Goal: Information Seeking & Learning: Learn about a topic

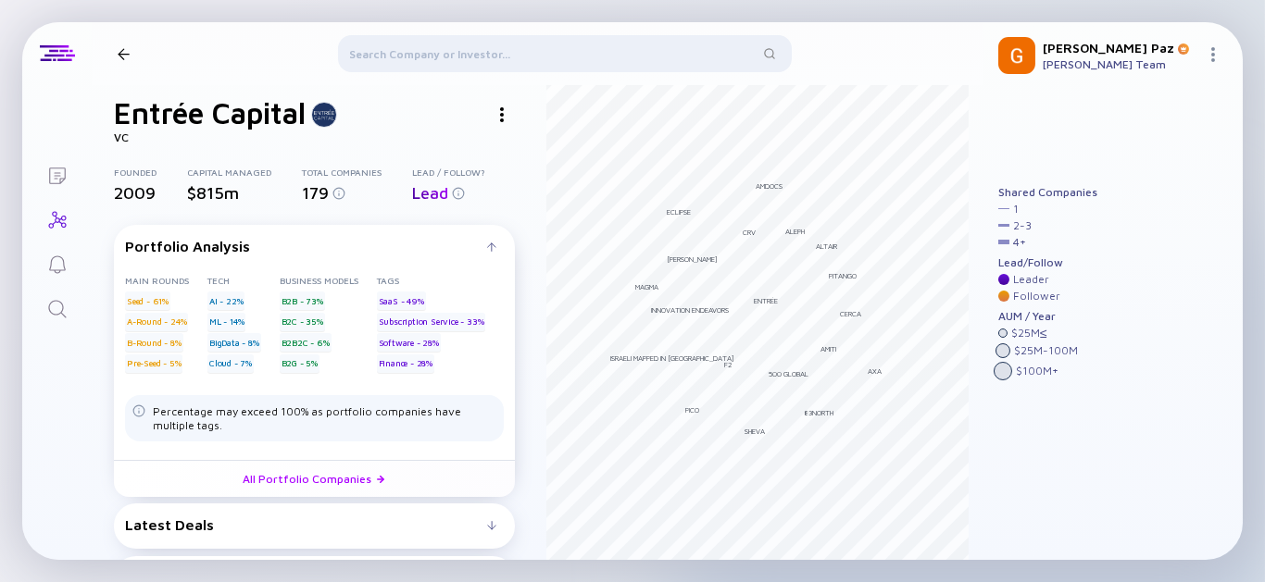
scroll to position [59, 0]
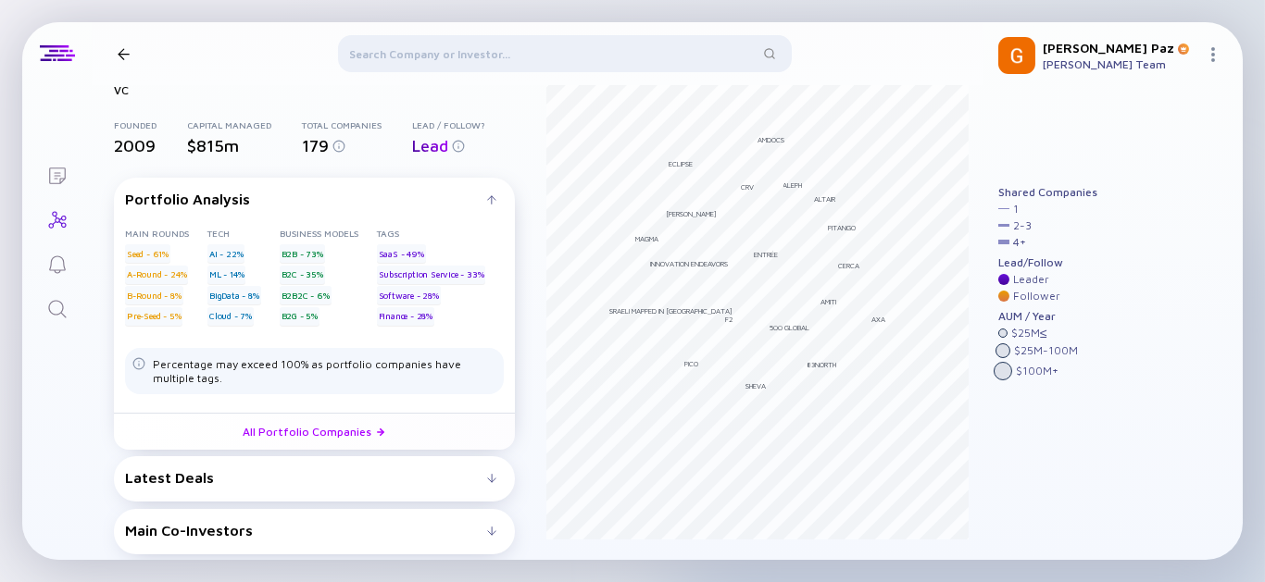
click at [426, 479] on div "Latest Deals" at bounding box center [306, 477] width 362 height 17
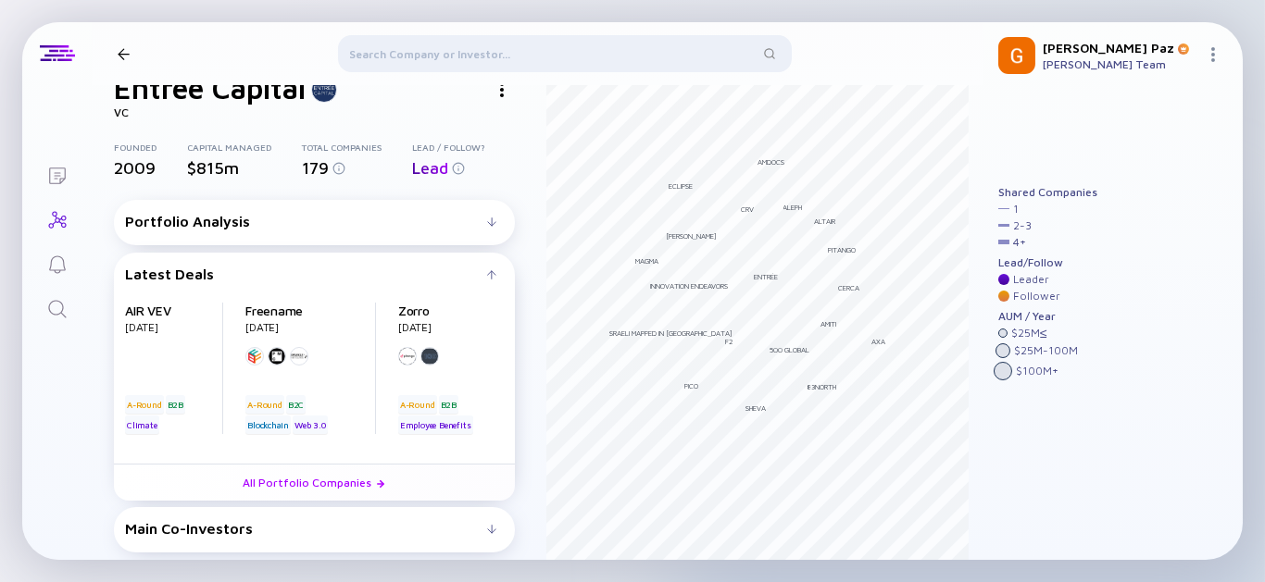
scroll to position [36, 0]
click at [342, 494] on link "All Portfolio Companies" at bounding box center [314, 483] width 401 height 37
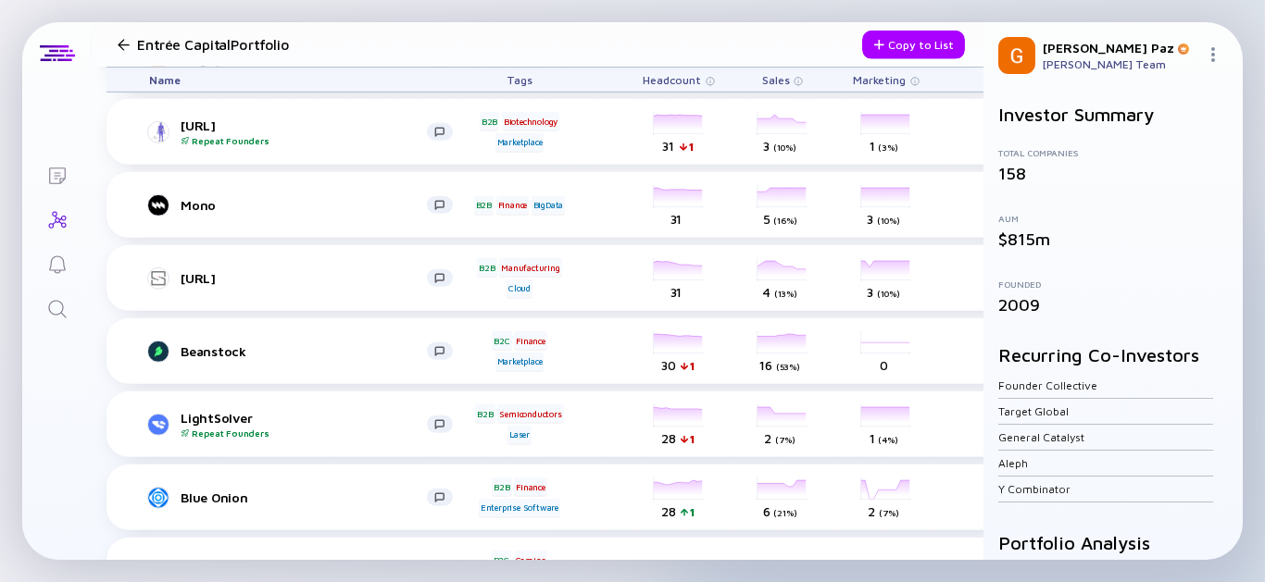
scroll to position [4430, 0]
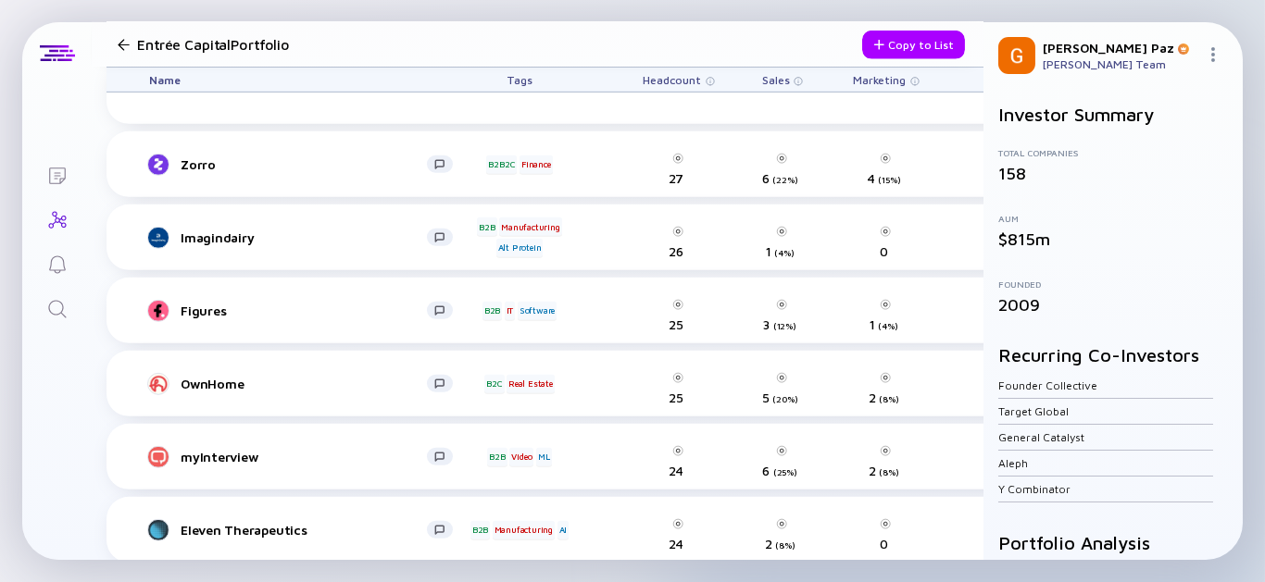
drag, startPoint x: 596, startPoint y: 562, endPoint x: 668, endPoint y: 544, distance: 74.3
click at [669, 544] on div "Lists Entrée Capital Portfolio Copy to List Name Tags Headcount Sales Marketing…" at bounding box center [632, 291] width 1265 height 582
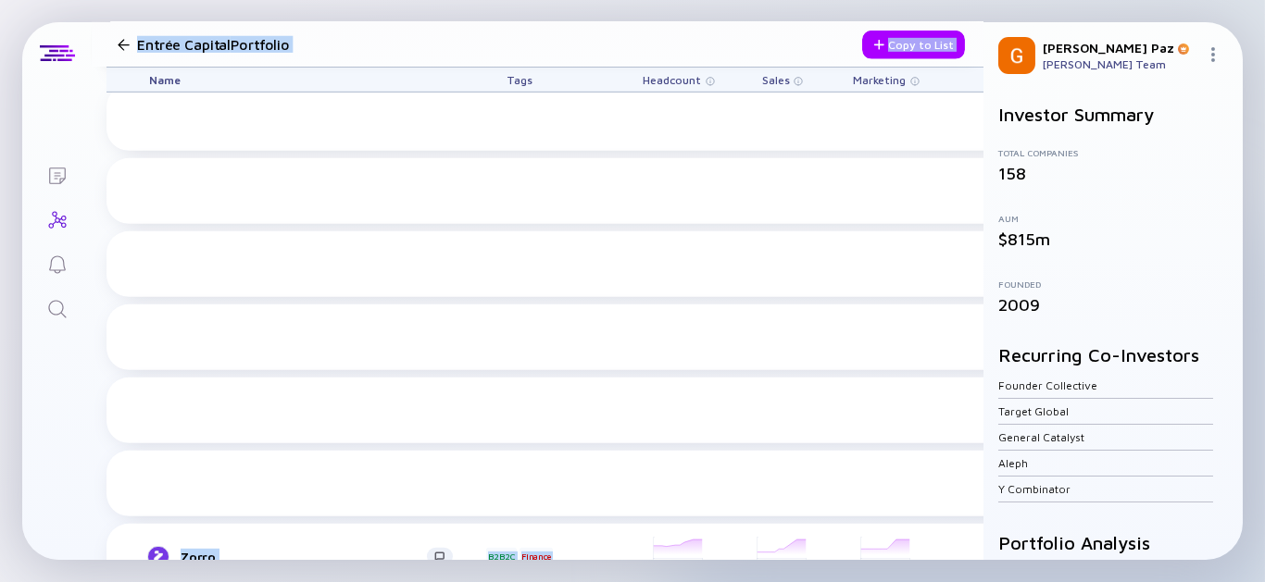
scroll to position [4486, 0]
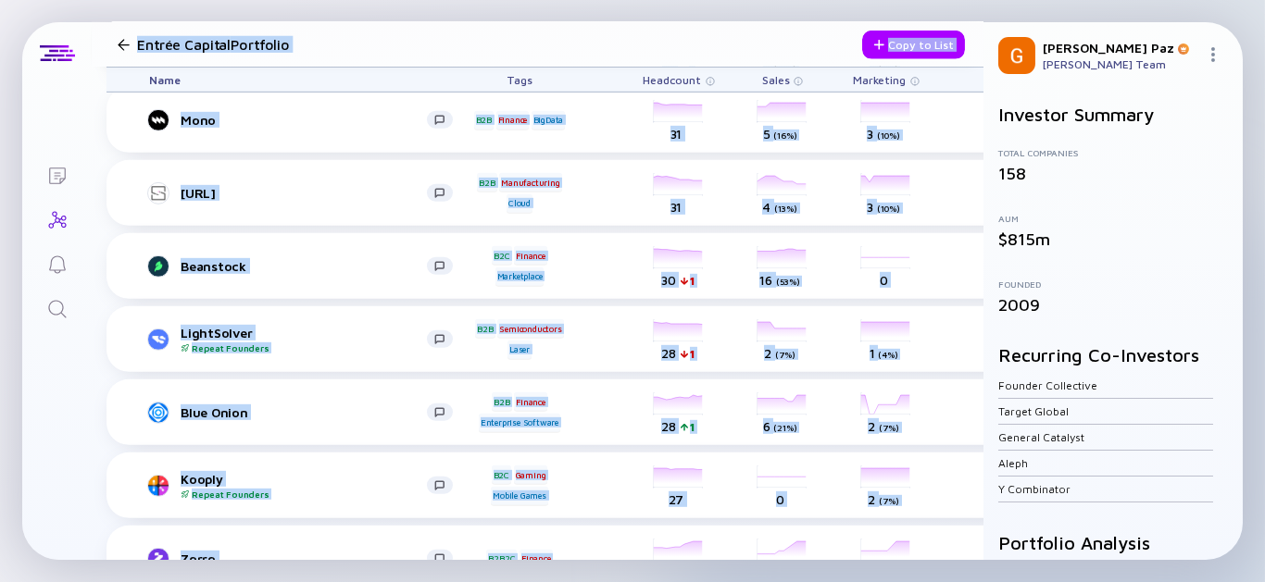
click at [77, 394] on div "Lists Entrée Capital Portfolio Copy to List Name Tags Headcount Sales Marketing…" at bounding box center [632, 291] width 1220 height 538
click at [140, 404] on div "Blue Onion" at bounding box center [300, 413] width 333 height 22
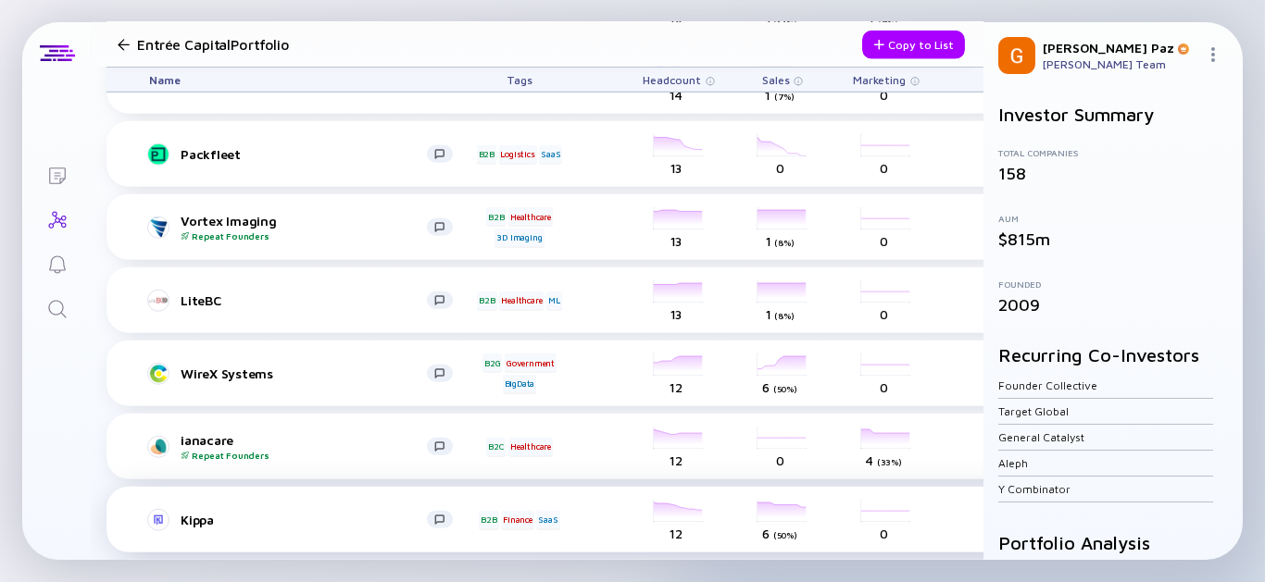
scroll to position [6749, 0]
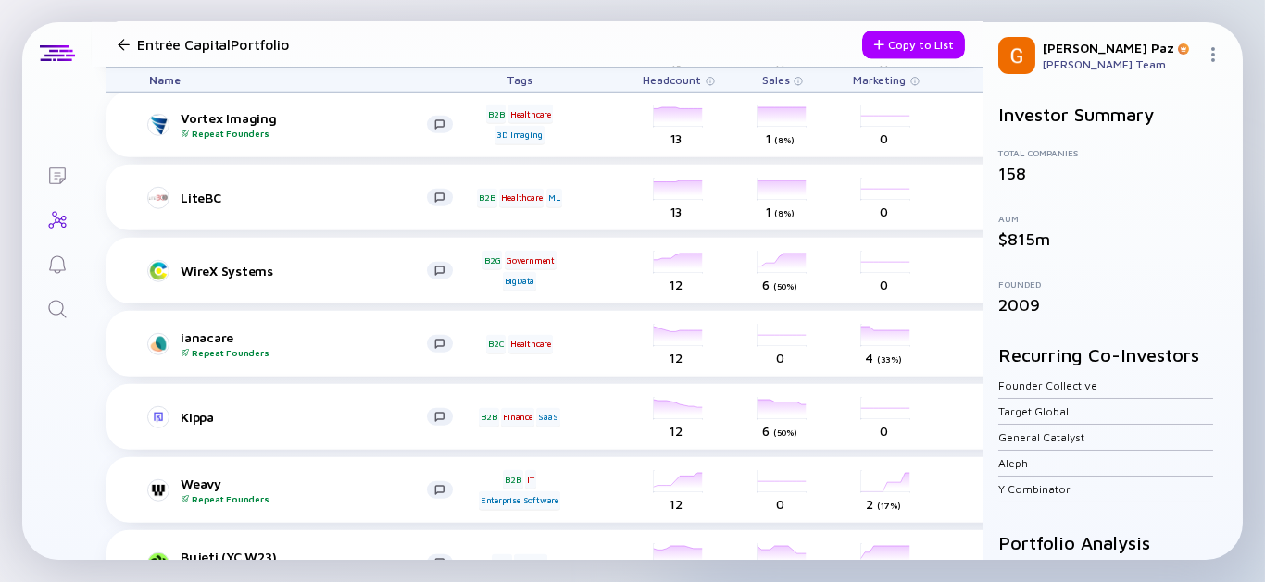
drag, startPoint x: 524, startPoint y: 563, endPoint x: 603, endPoint y: 570, distance: 79.0
click at [620, 570] on div "Lists Entrée Capital Portfolio Copy to List Name Tags Headcount Sales Marketing…" at bounding box center [632, 291] width 1265 height 582
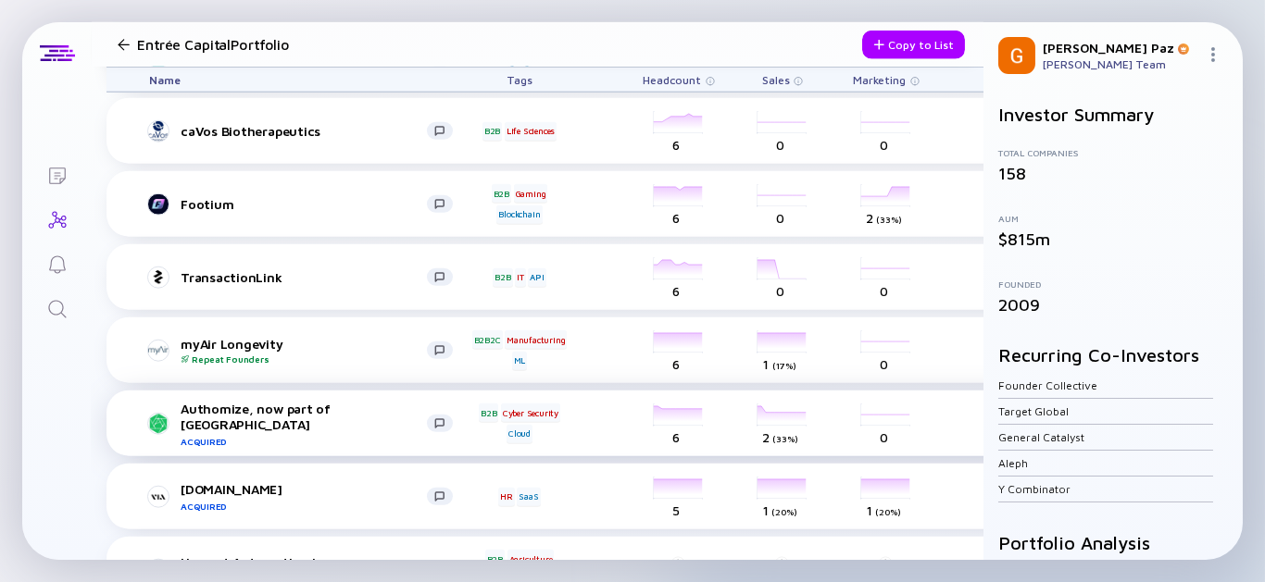
scroll to position [8601, 0]
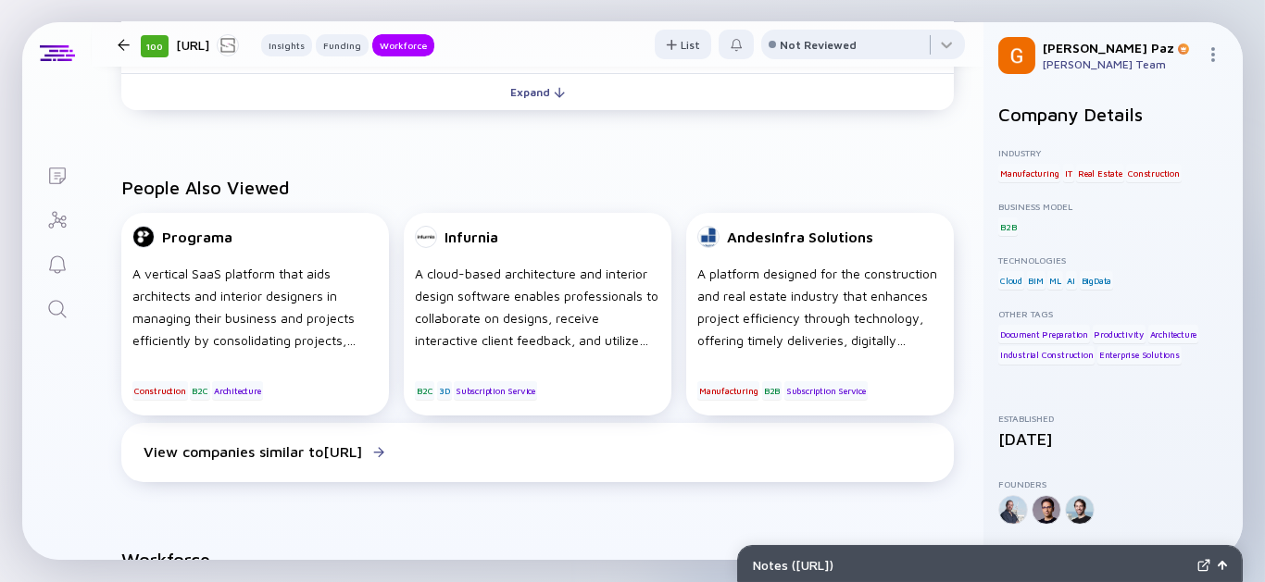
scroll to position [1645, 0]
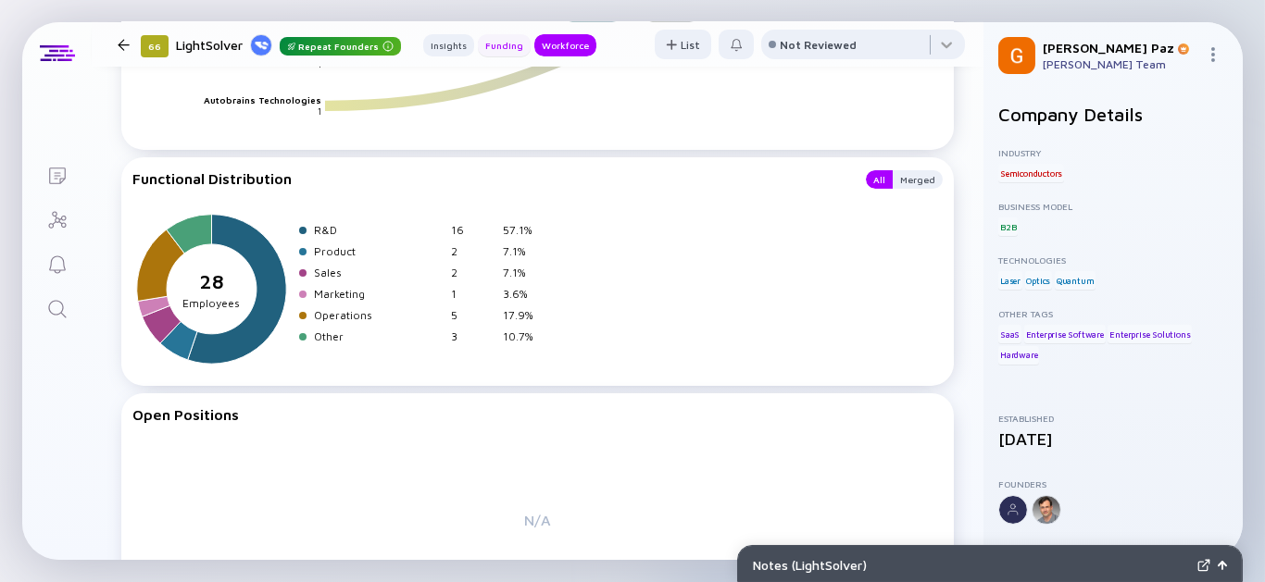
scroll to position [2571, 0]
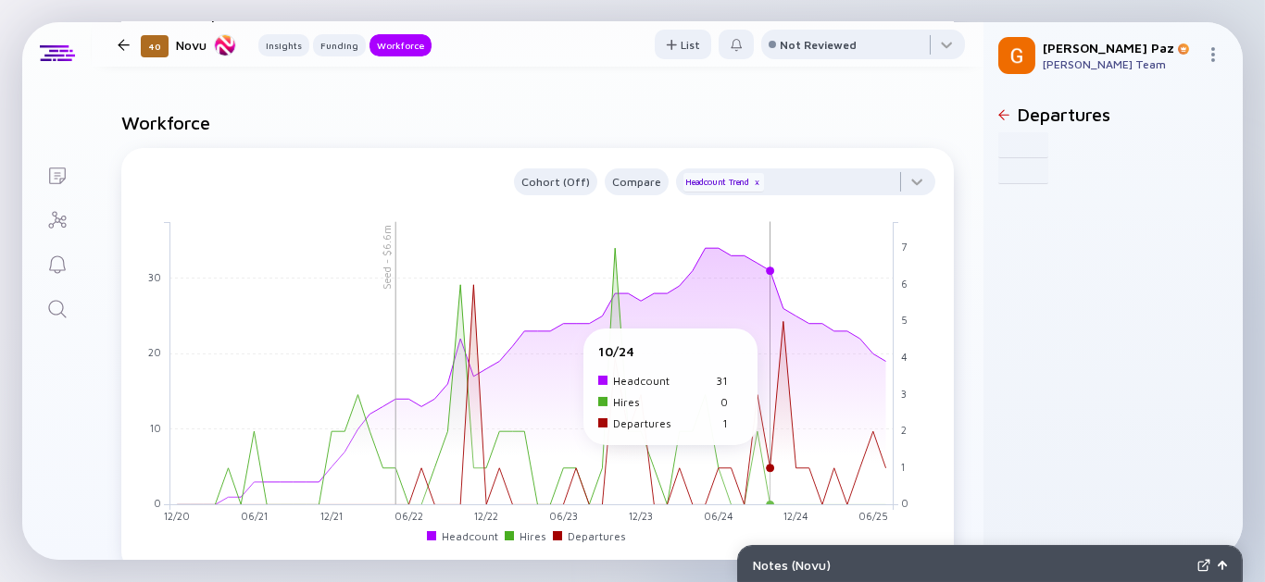
scroll to position [1440, 0]
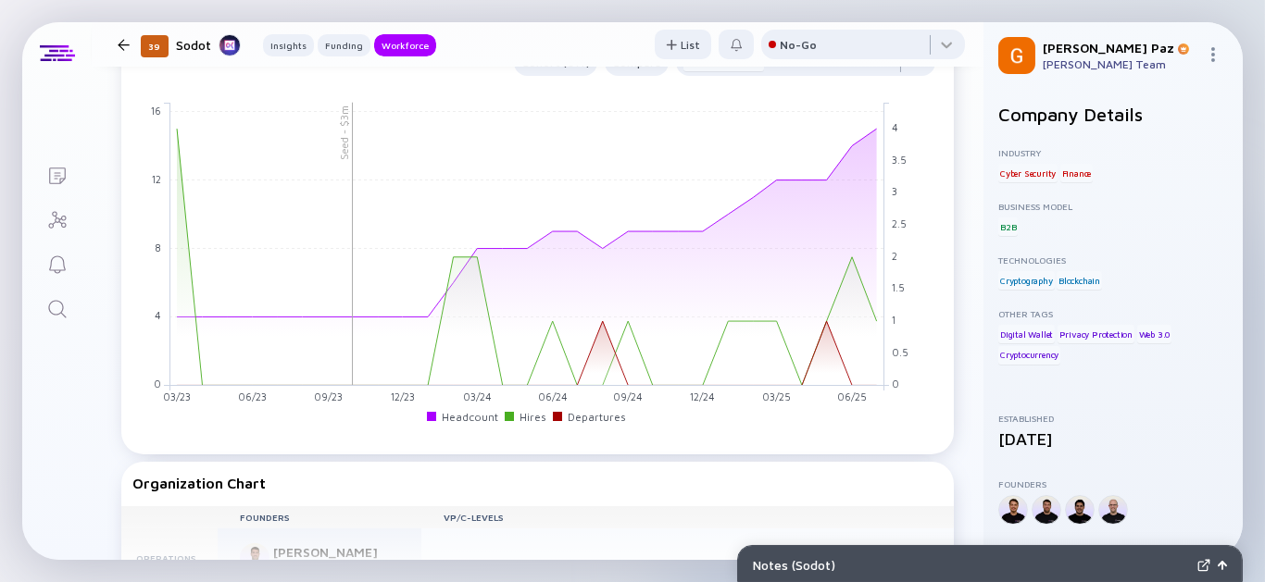
scroll to position [1519, 0]
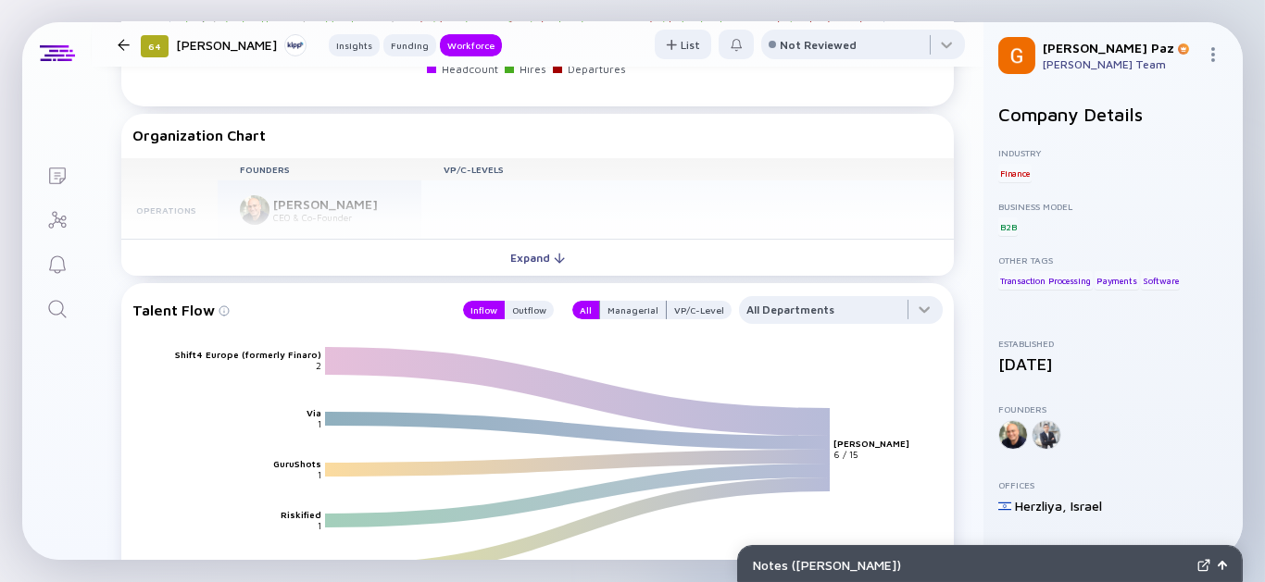
scroll to position [1852, 0]
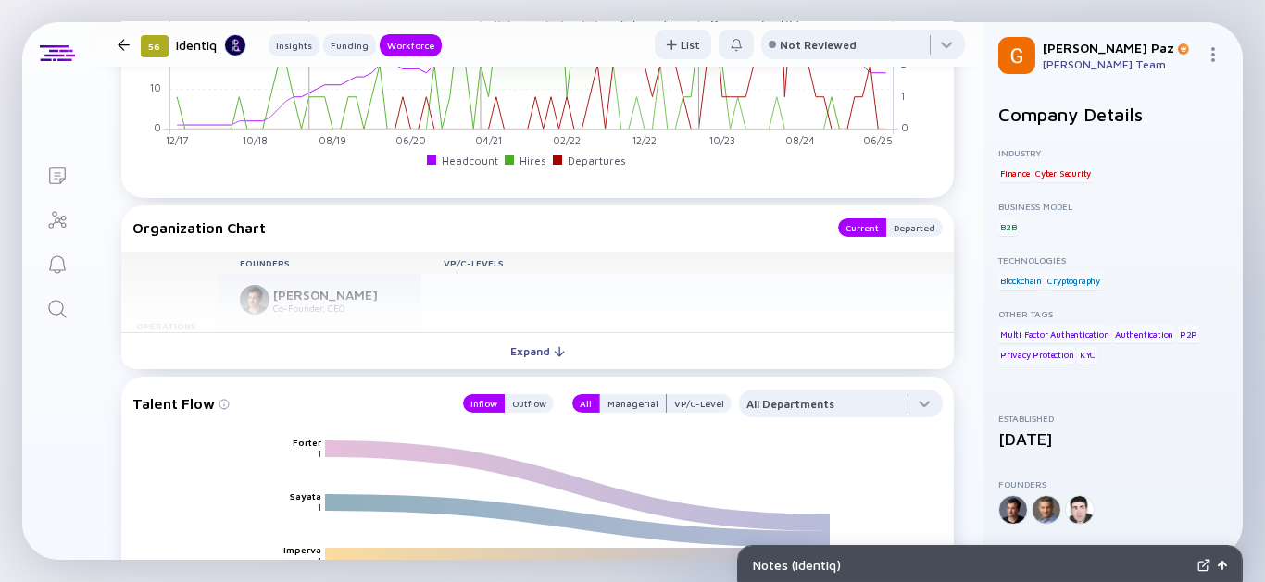
scroll to position [2057, 0]
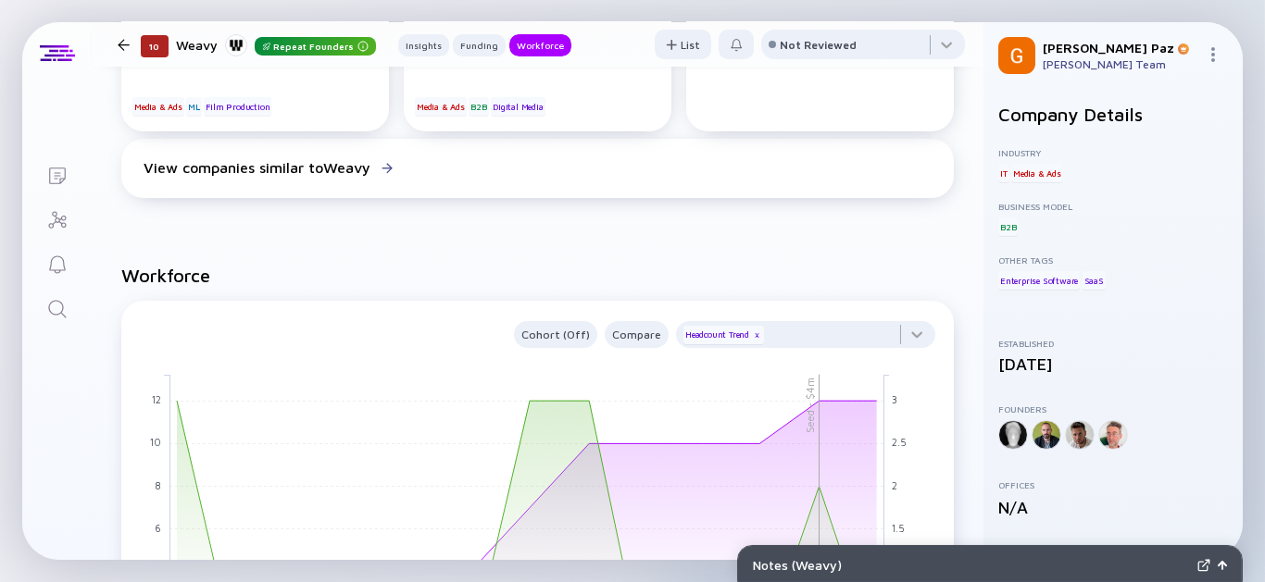
scroll to position [1440, 0]
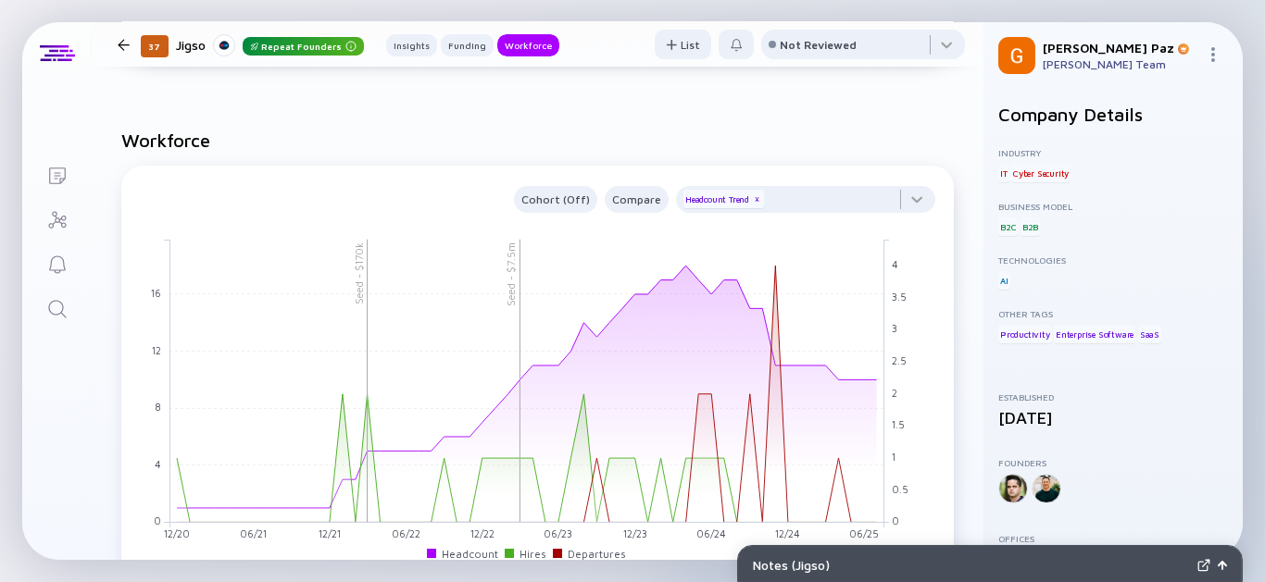
scroll to position [1543, 0]
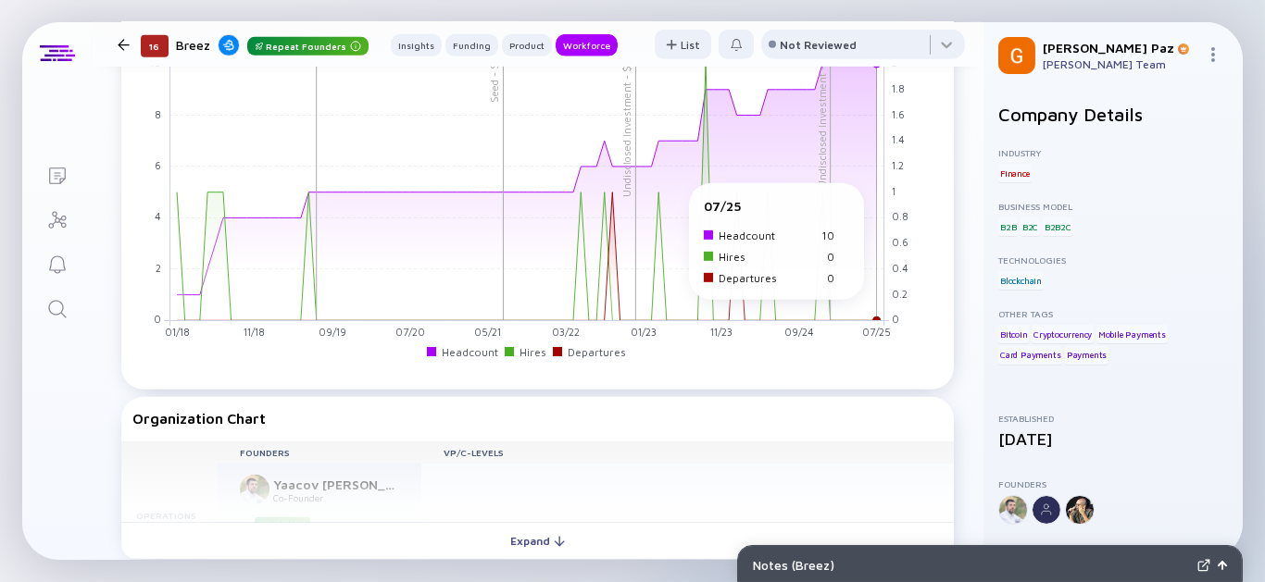
scroll to position [4012, 0]
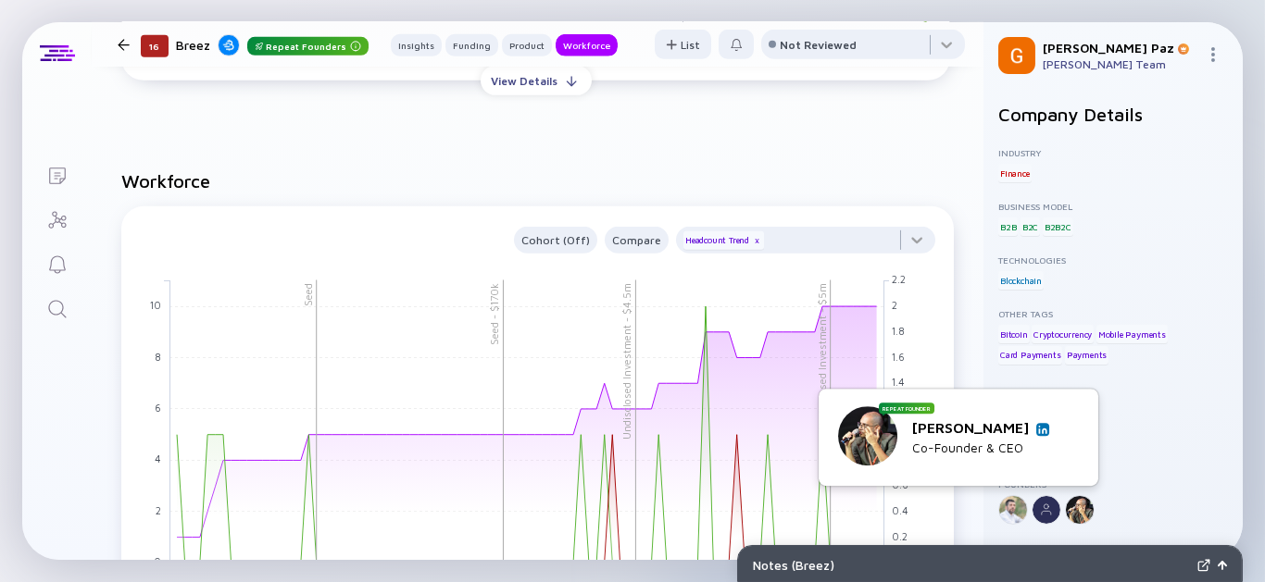
click at [1041, 430] on img at bounding box center [1042, 429] width 9 height 9
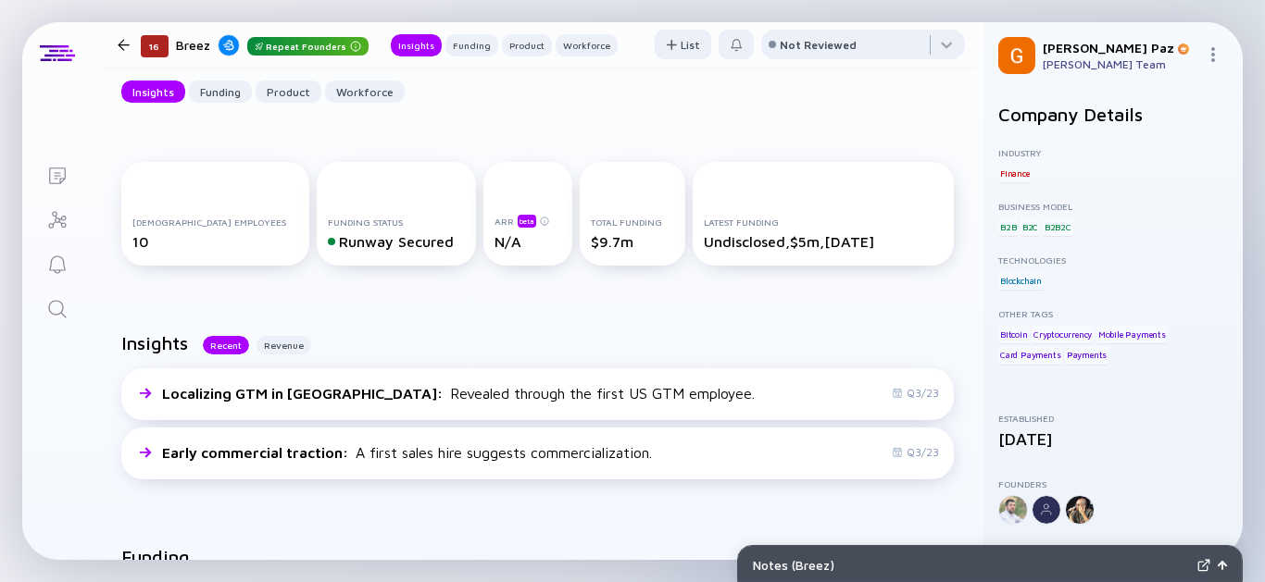
scroll to position [0, 0]
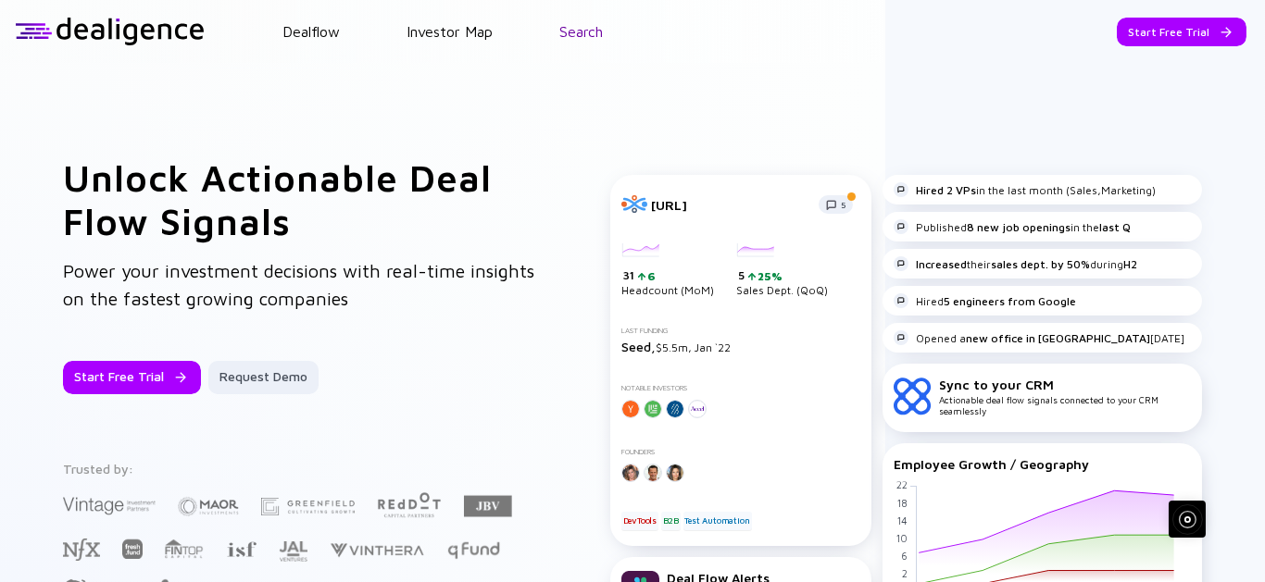
click at [559, 31] on div "Dealflow Investor Map Search" at bounding box center [735, 31] width 1060 height 17
click at [583, 31] on link "Search" at bounding box center [581, 31] width 44 height 17
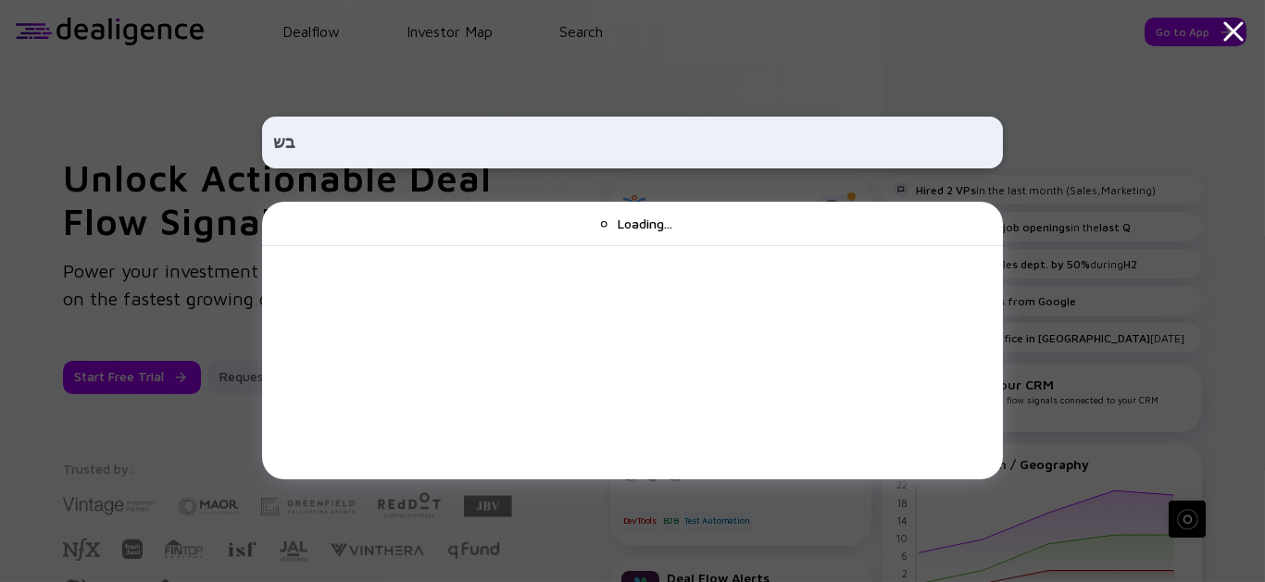
type input "ב"
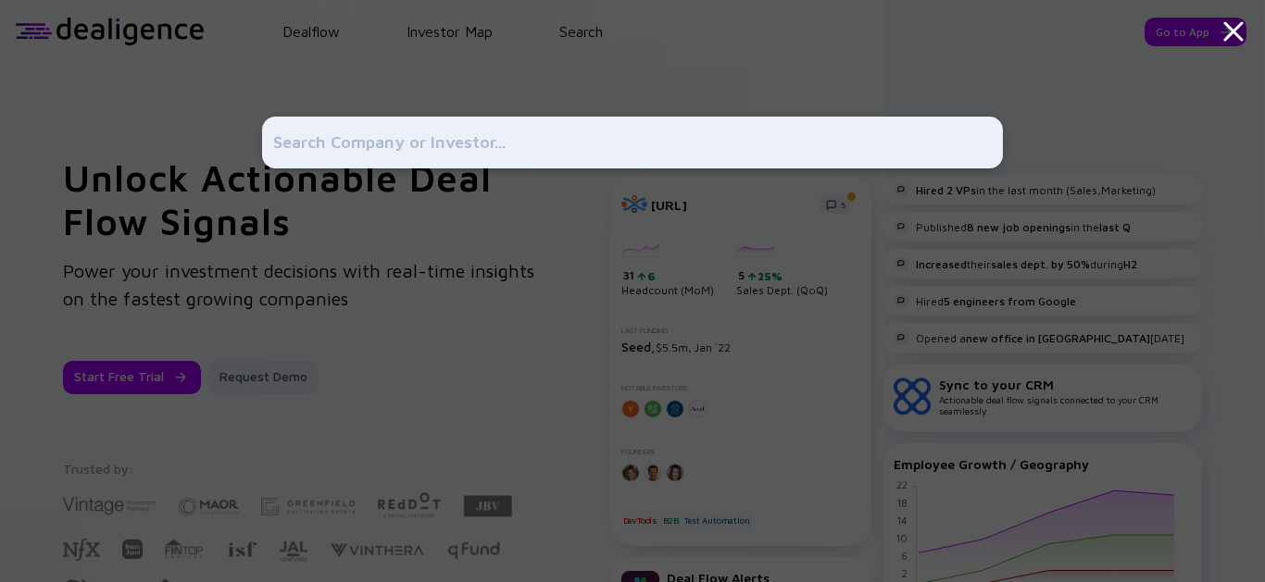
type input "ב"
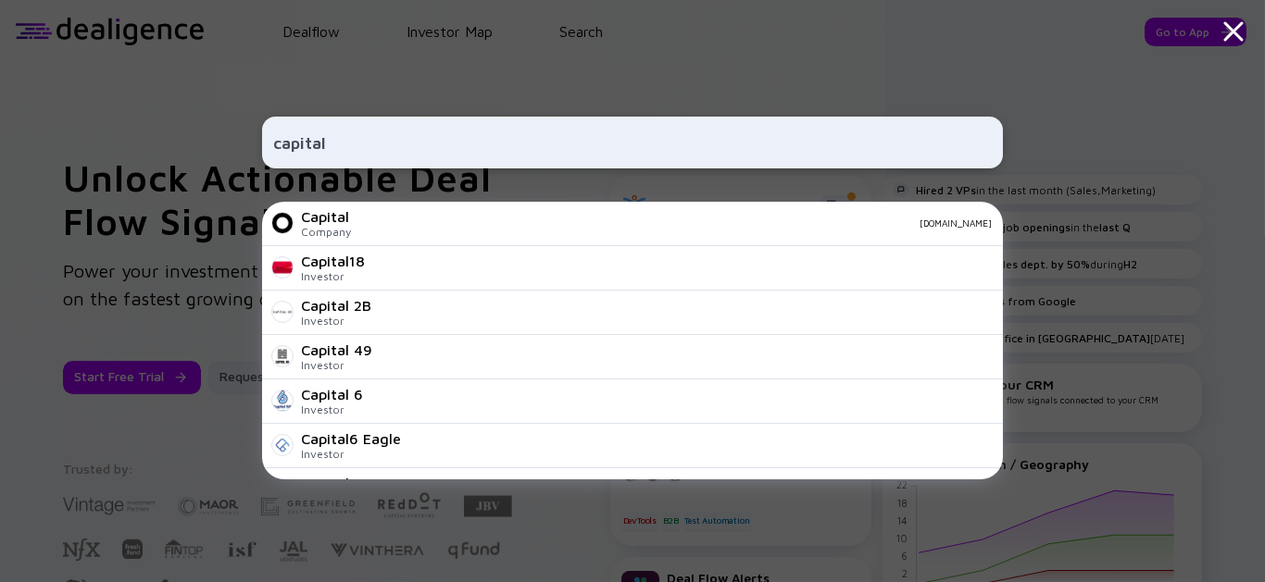
drag, startPoint x: 333, startPoint y: 139, endPoint x: -32, endPoint y: 143, distance: 365.7
click at [0, 143] on html "capital Capital Company capital.xyz Capital18 Investor Capital 2B Investor Capi…" at bounding box center [632, 291] width 1265 height 582
paste input "Capitalise"
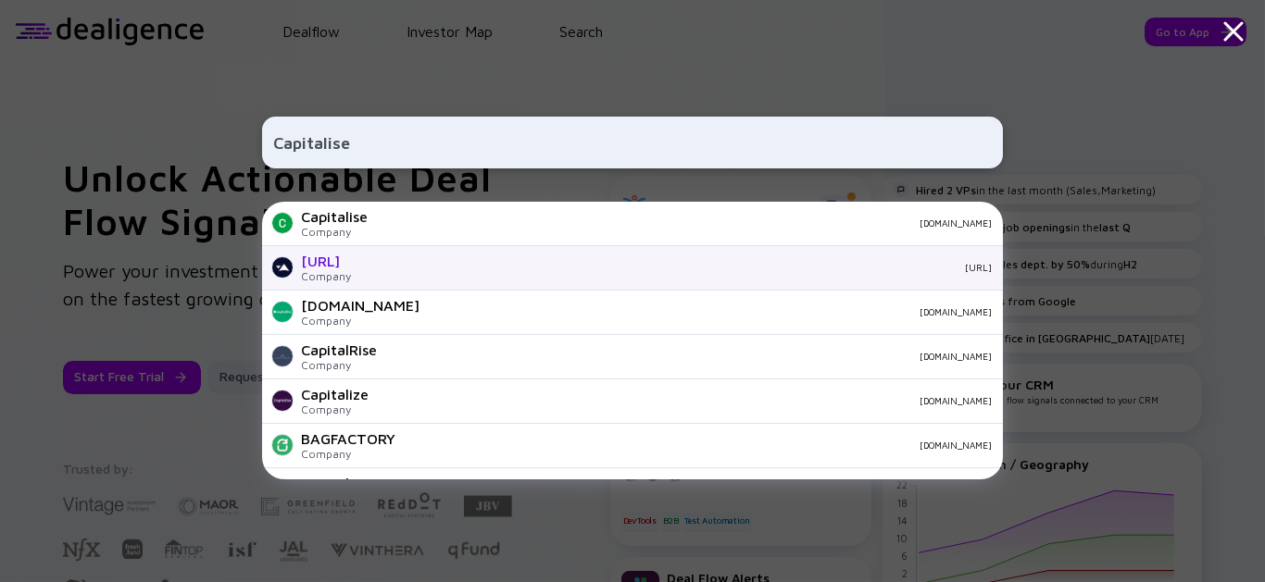
type input "Capitalise"
click at [351, 260] on div "Capitalise.ai" at bounding box center [326, 261] width 50 height 17
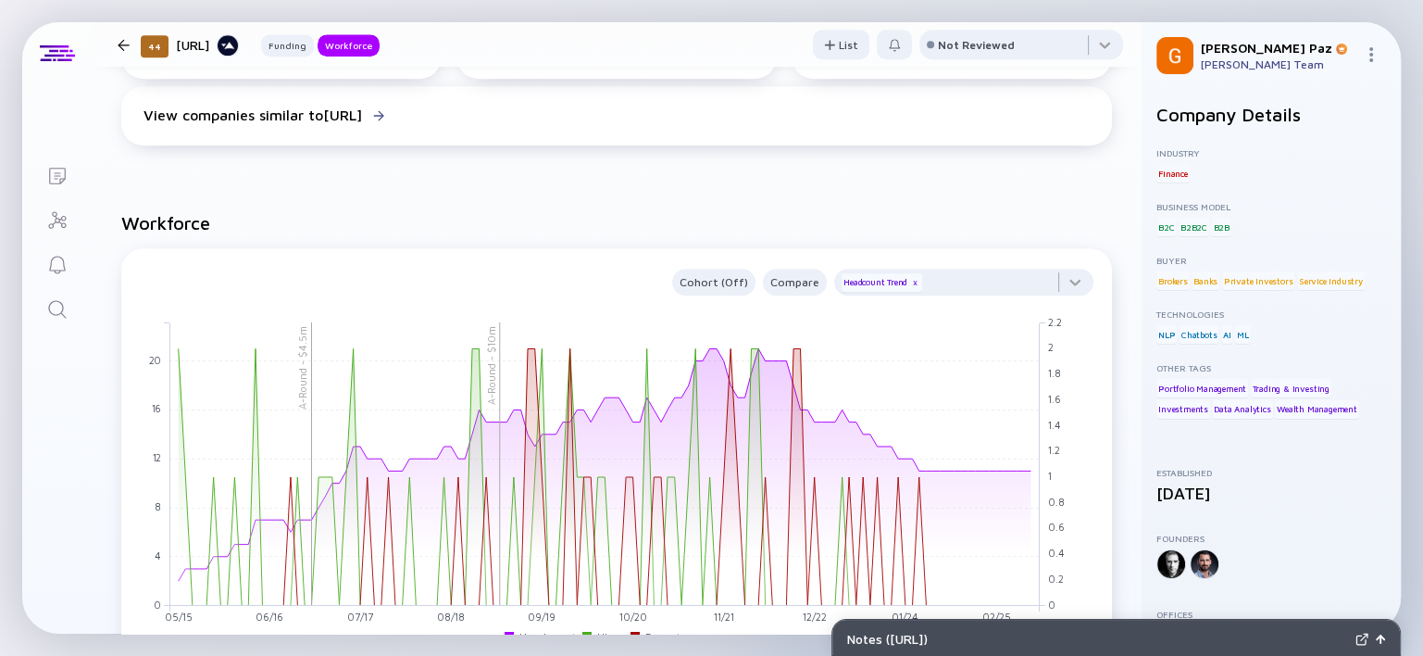
scroll to position [1131, 0]
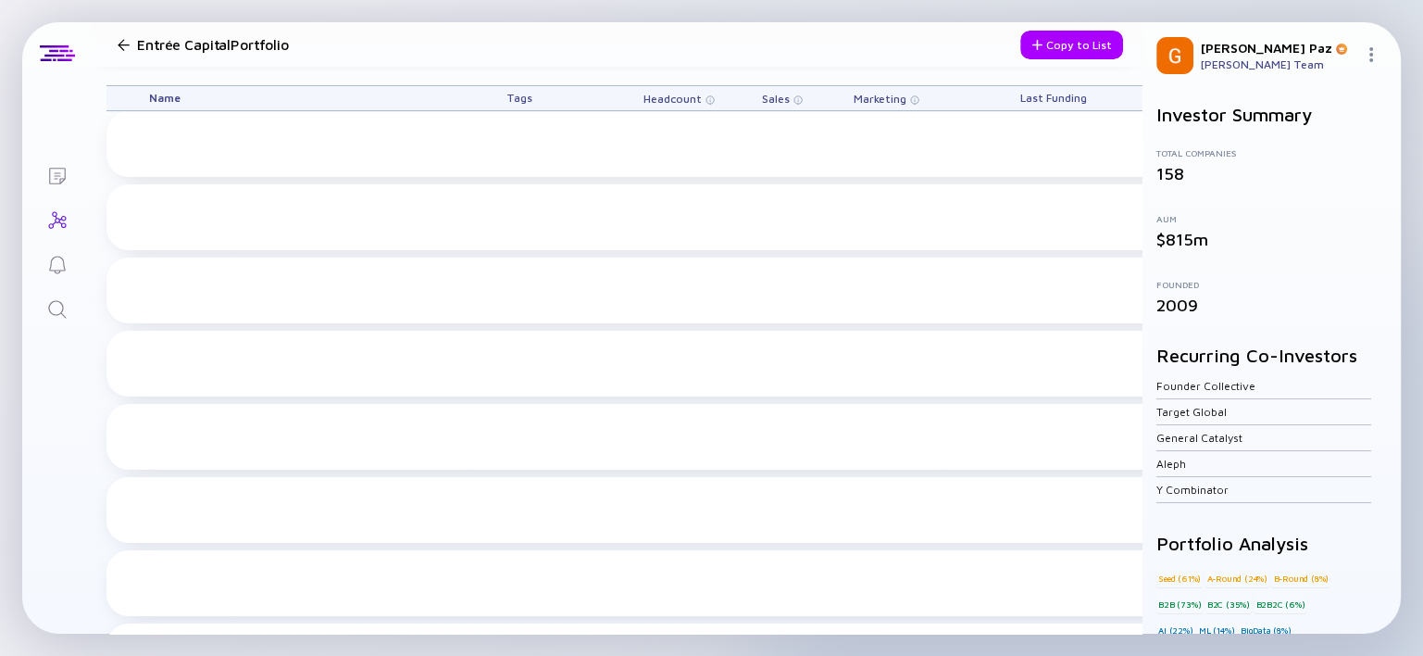
scroll to position [8601, 0]
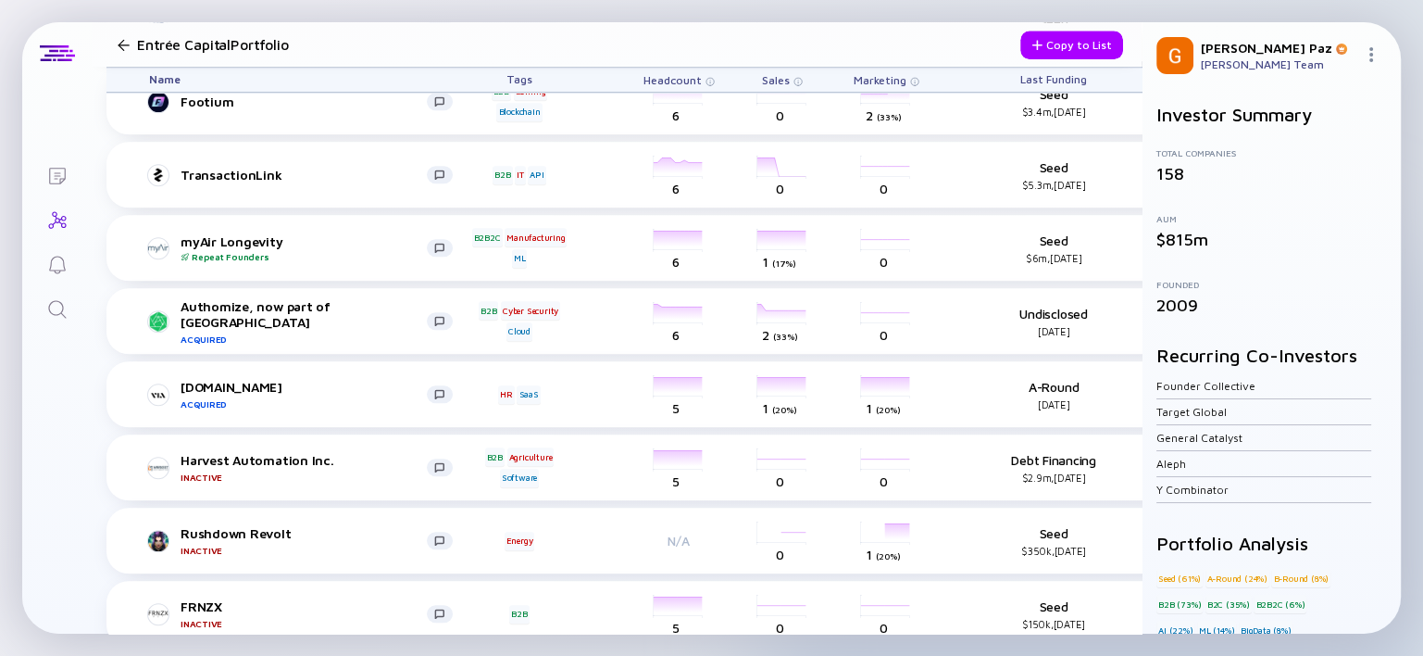
click at [60, 312] on icon "Search" at bounding box center [57, 309] width 18 height 18
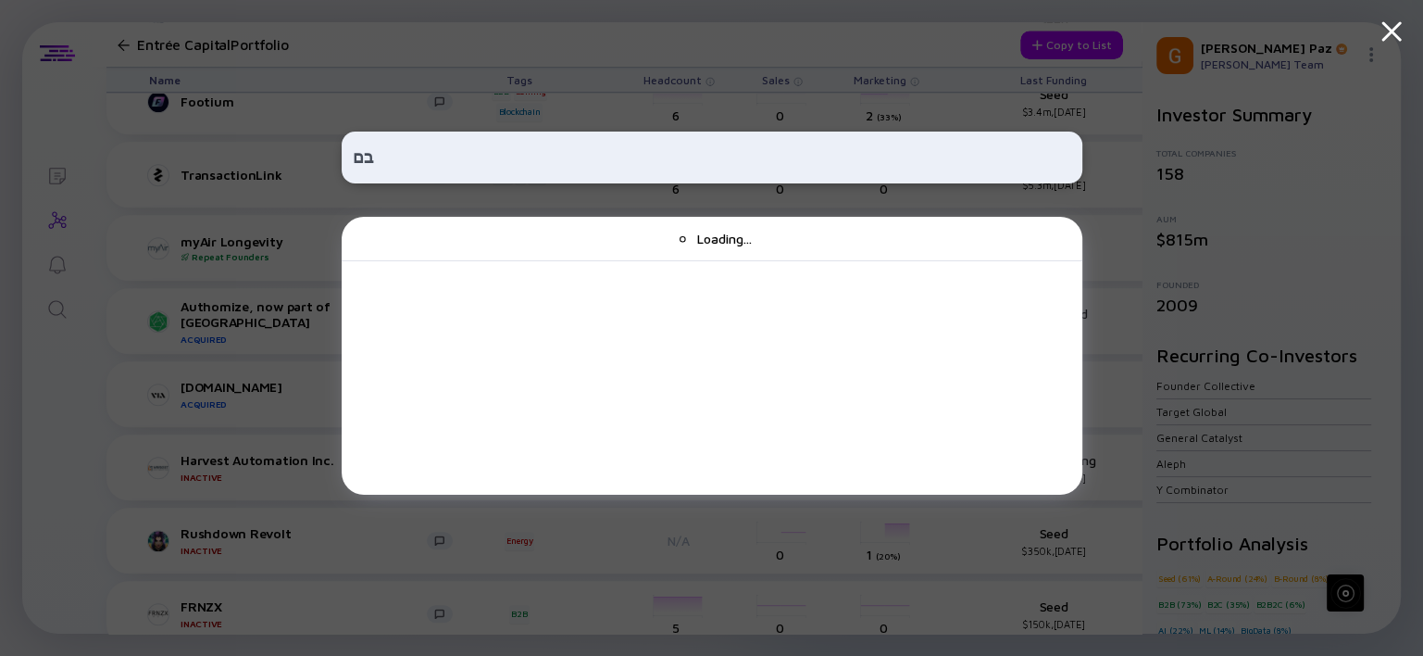
type input "ב"
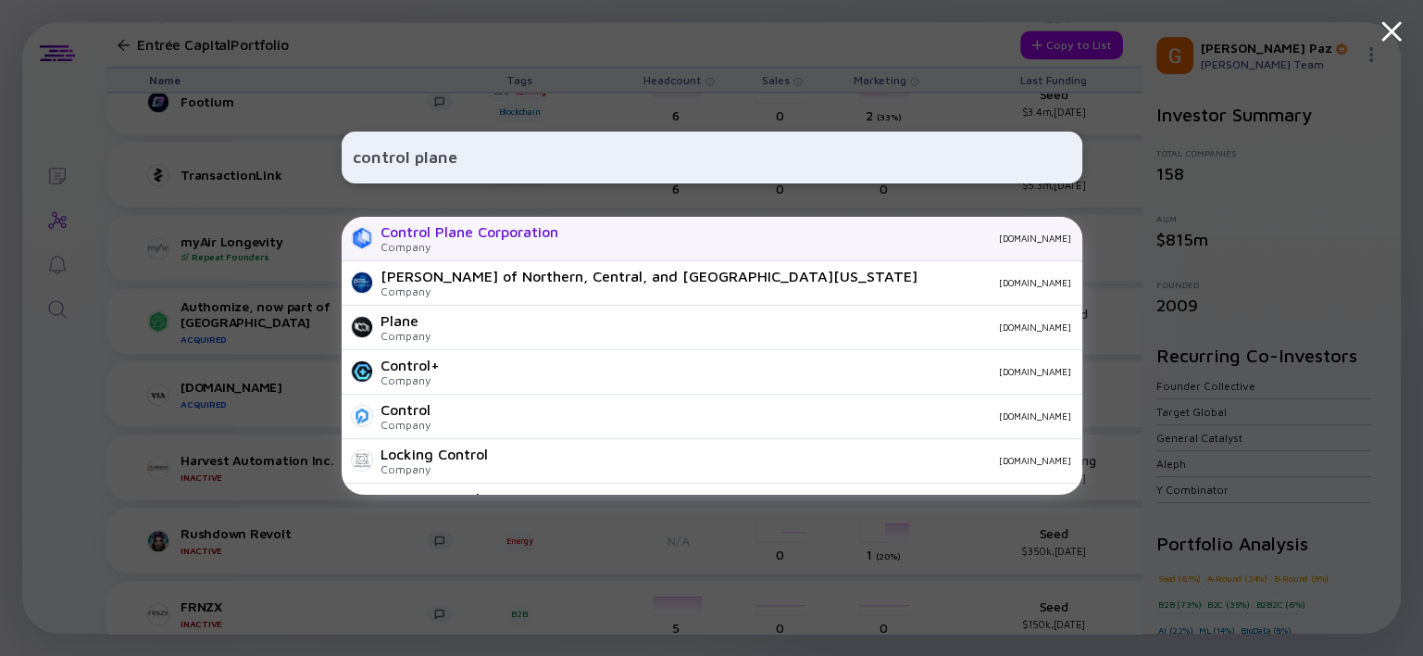
type input "control plane"
click at [499, 241] on div "Company" at bounding box center [470, 247] width 178 height 14
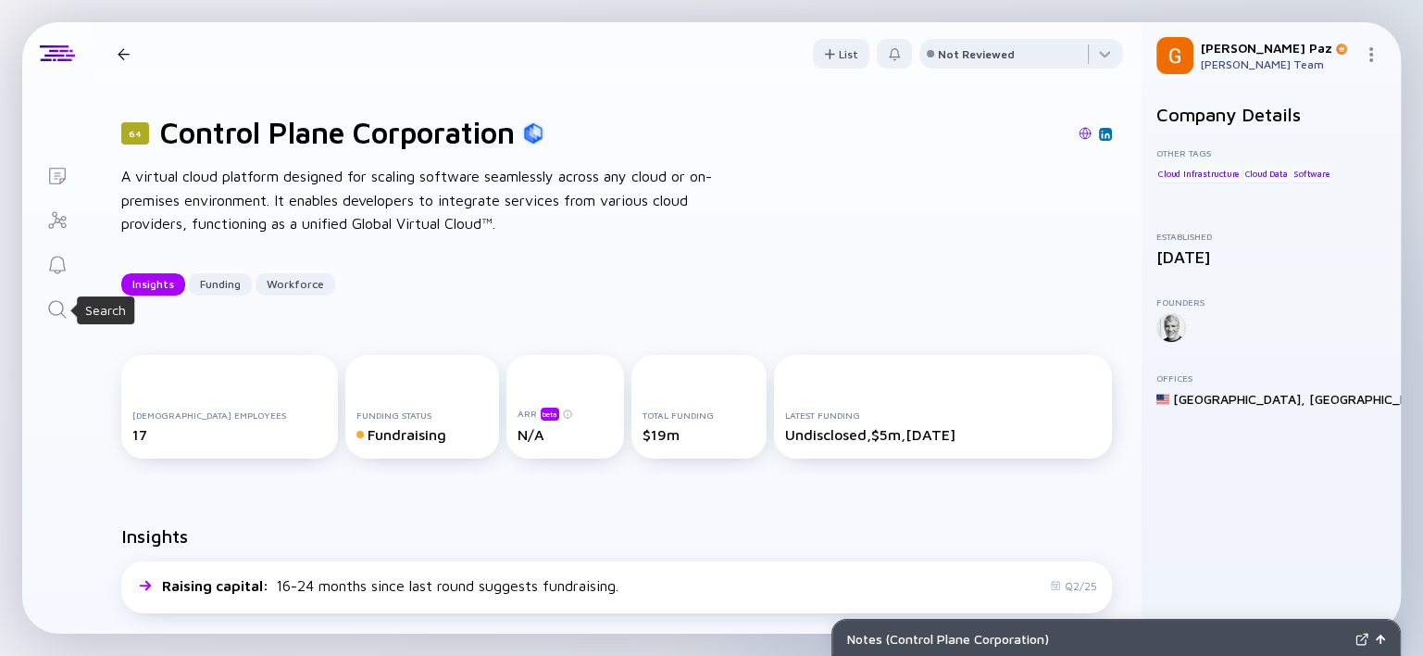
click at [53, 315] on icon "Search" at bounding box center [57, 309] width 22 height 22
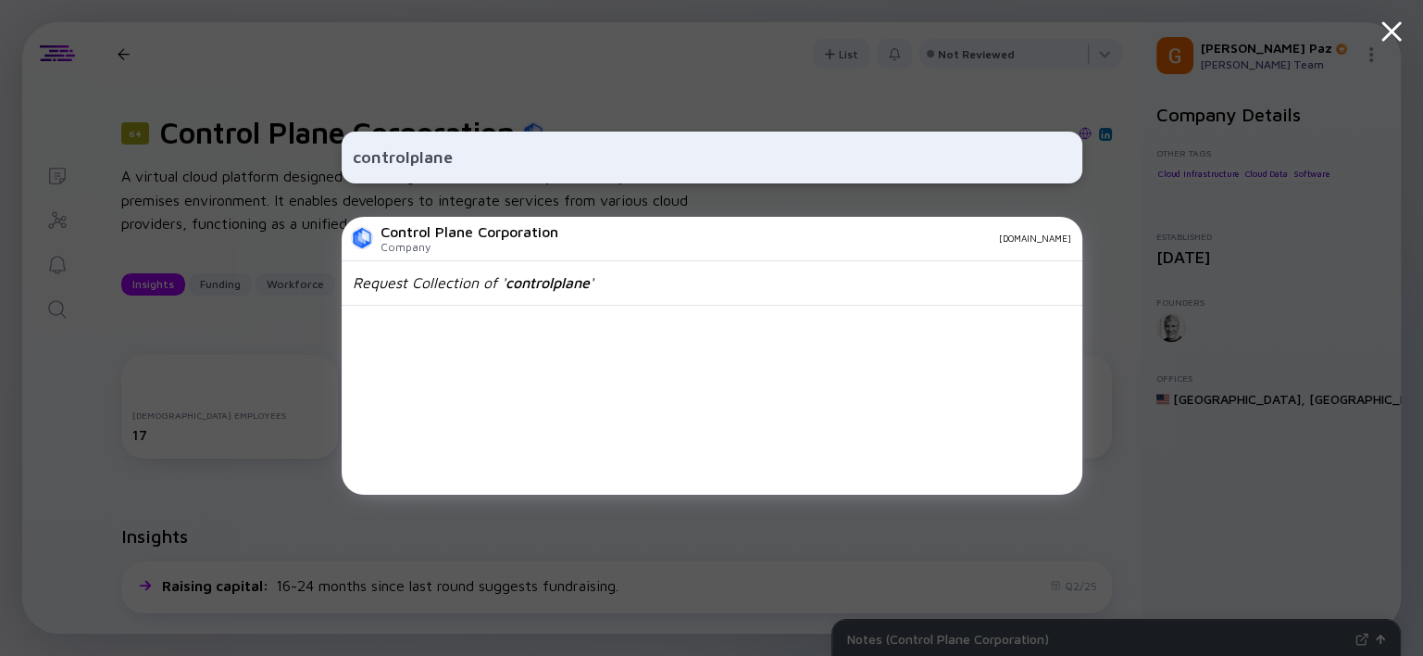
type input "controlplane"
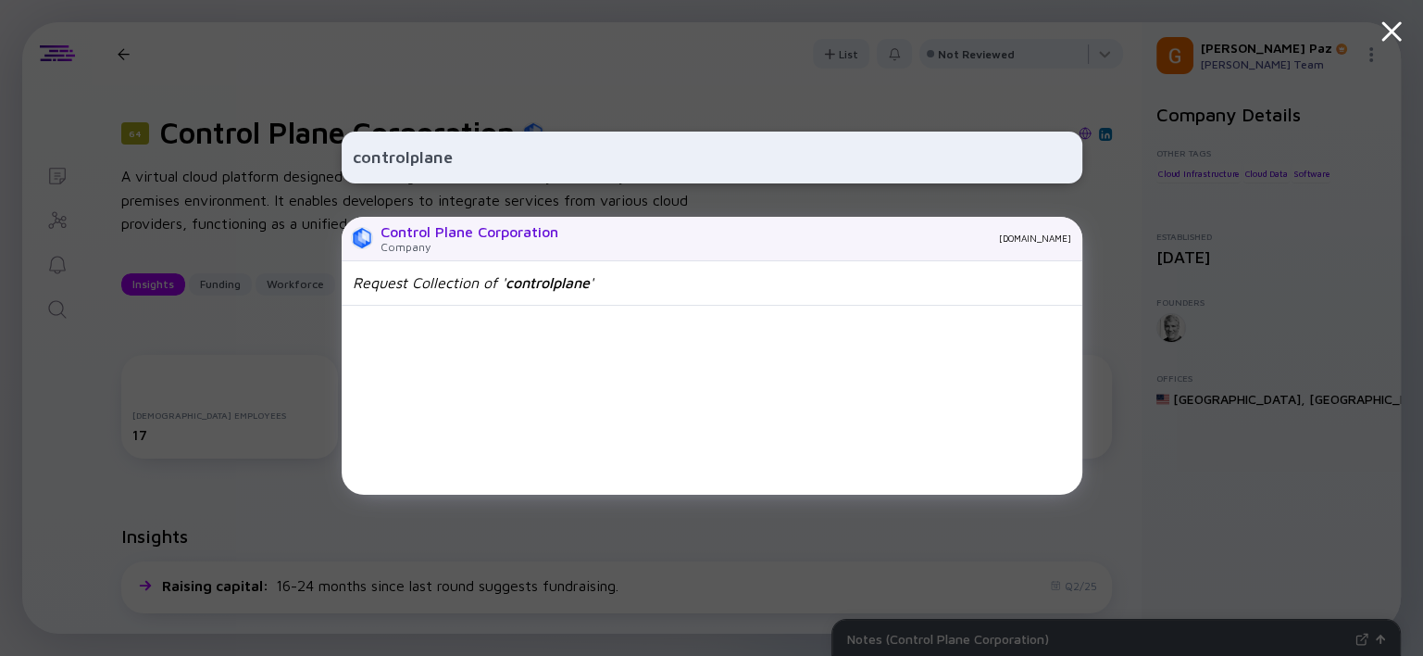
click at [537, 230] on div "Control Plane Corporation" at bounding box center [470, 231] width 178 height 17
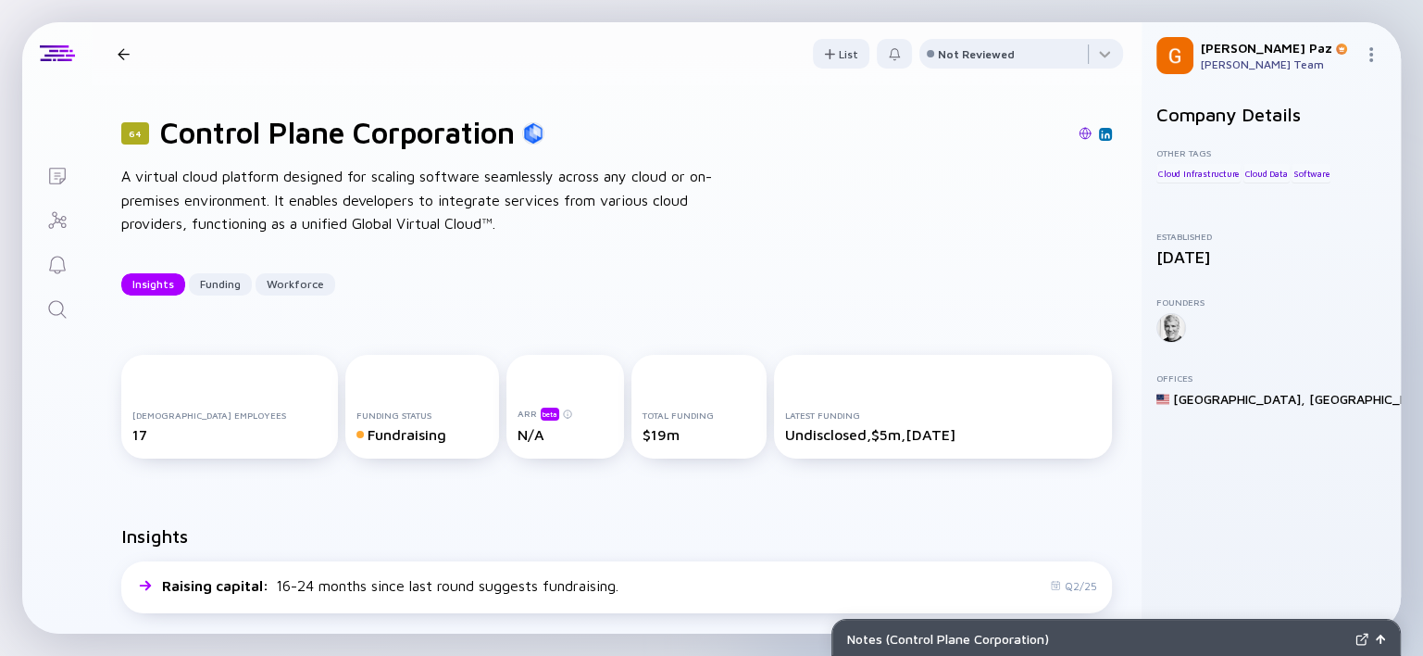
click at [1079, 134] on img at bounding box center [1085, 133] width 13 height 13
click at [55, 313] on icon "Search" at bounding box center [57, 309] width 22 height 22
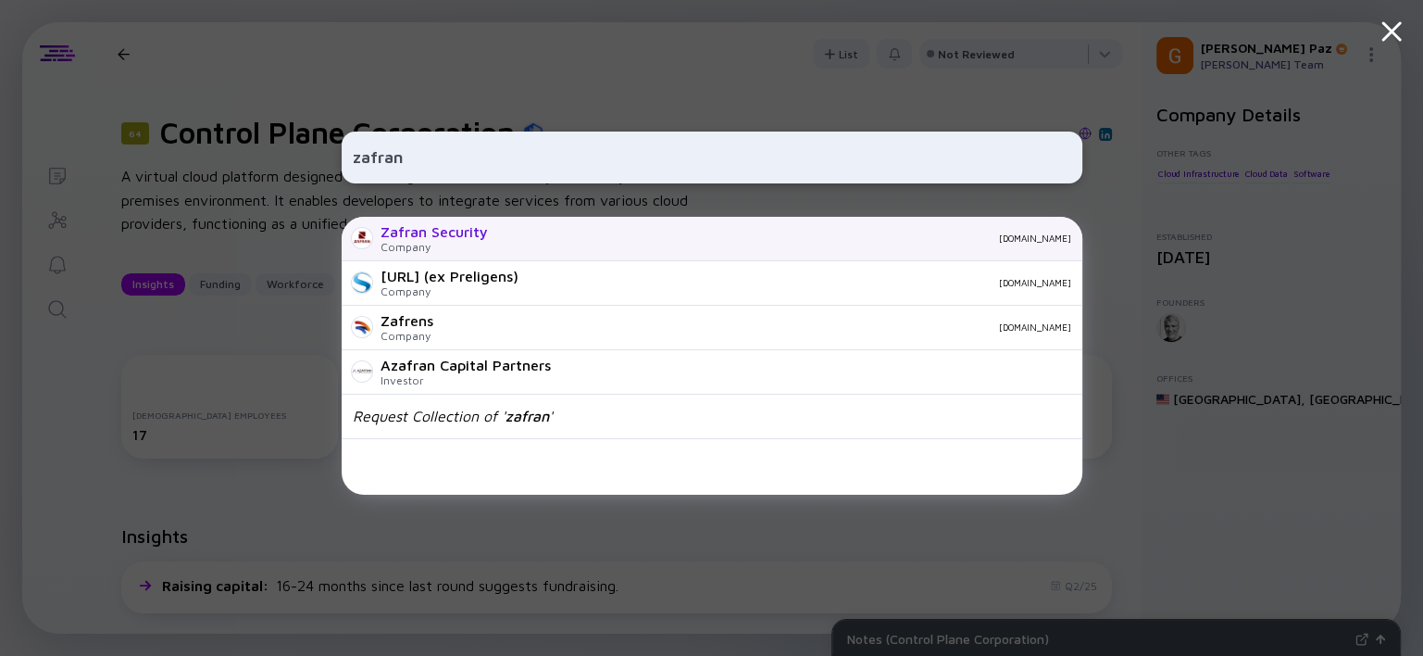
type input "zafran"
click at [431, 230] on div "Zafran Security" at bounding box center [434, 231] width 107 height 17
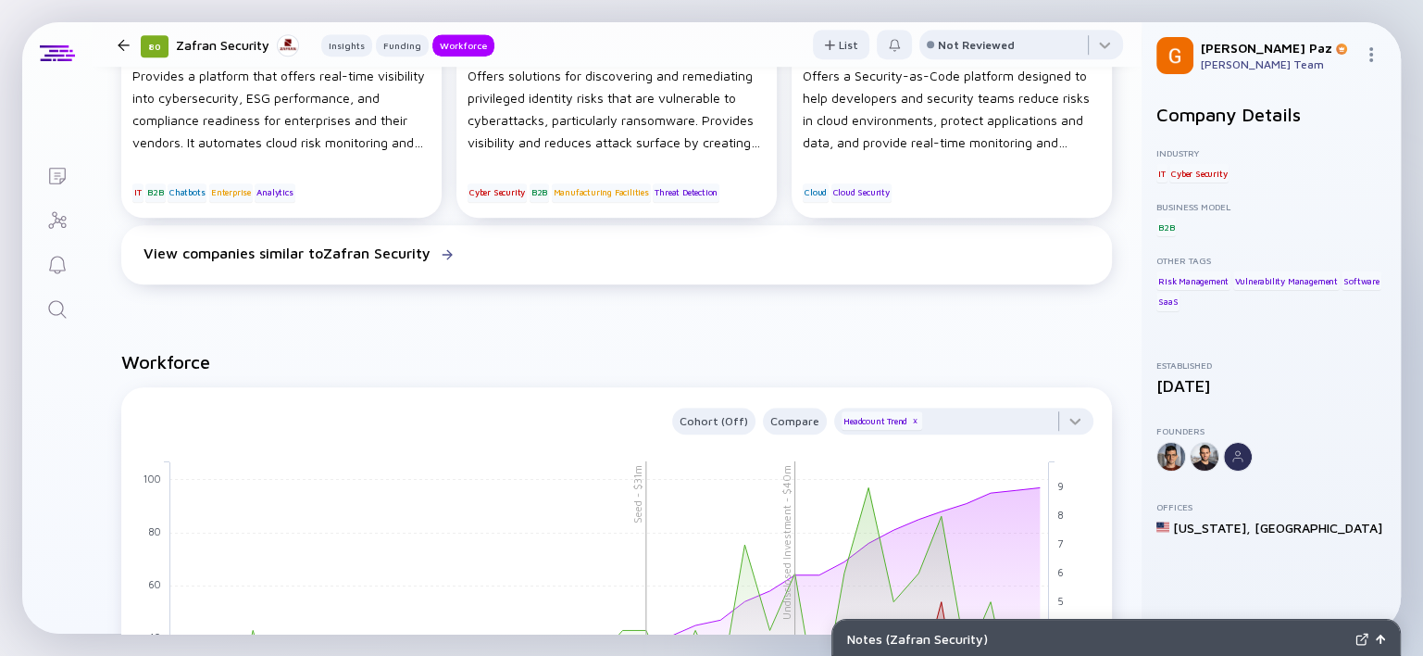
scroll to position [1504, 0]
